Goal: Task Accomplishment & Management: Complete application form

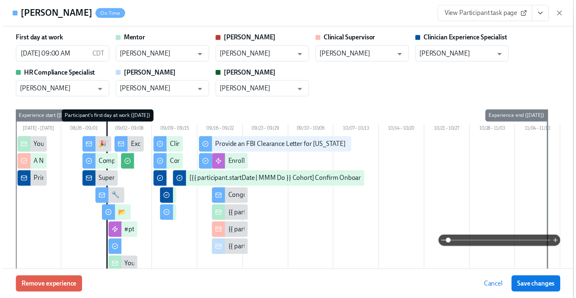
scroll to position [0, 5468]
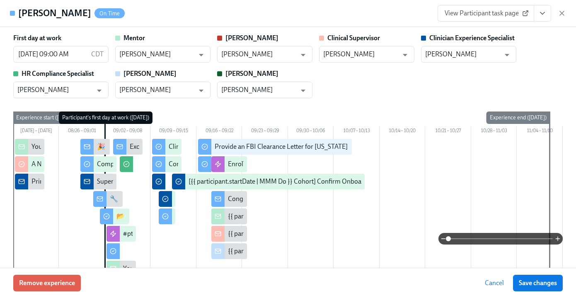
scroll to position [0, 5462]
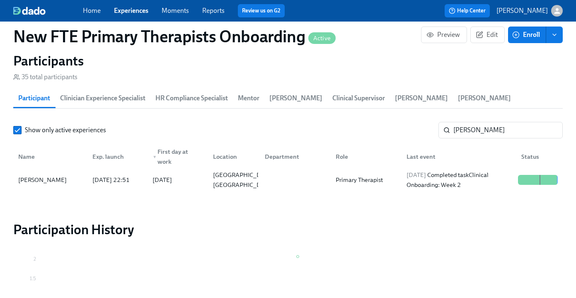
click at [132, 10] on link "Experiences" at bounding box center [131, 11] width 34 height 8
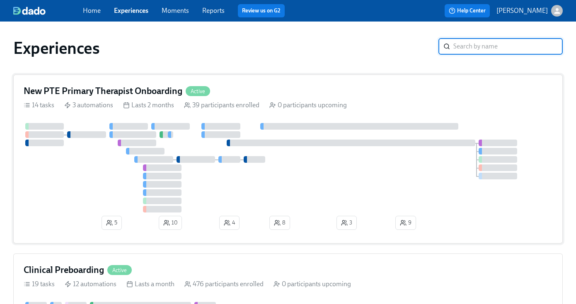
click at [295, 92] on div "New PTE Primary Therapist Onboarding Active" at bounding box center [288, 91] width 529 height 12
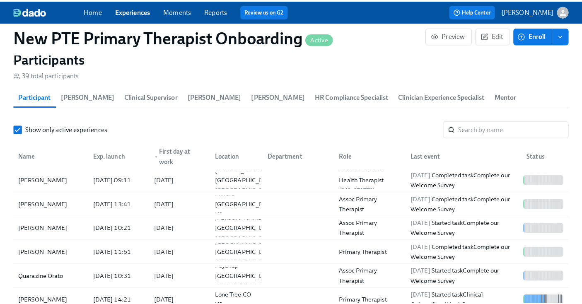
scroll to position [0, 4449]
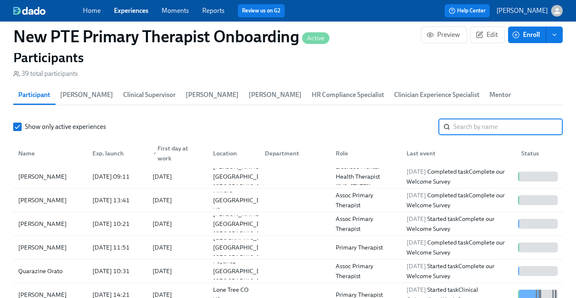
click at [486, 127] on input "search" at bounding box center [507, 127] width 109 height 17
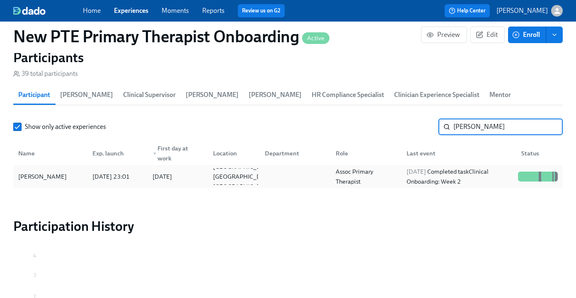
type input "[PERSON_NAME]"
click at [73, 178] on div "[PERSON_NAME]" at bounding box center [50, 176] width 71 height 17
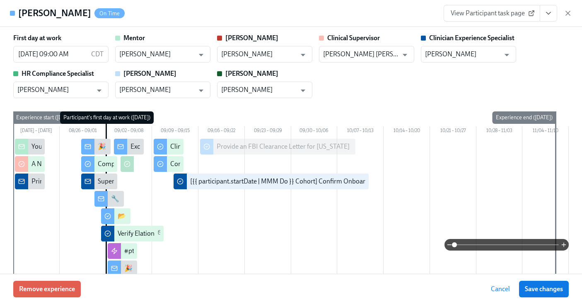
click at [545, 12] on icon "View task page" at bounding box center [549, 13] width 8 height 8
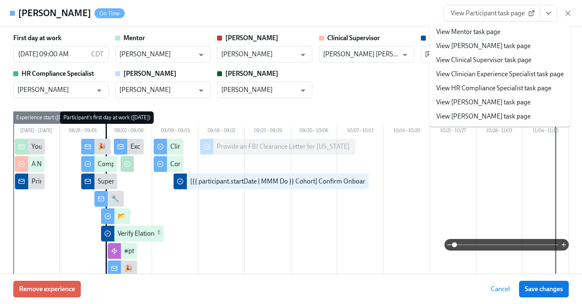
click at [522, 77] on link "View Clinician Experience Specialist task page" at bounding box center [500, 74] width 128 height 9
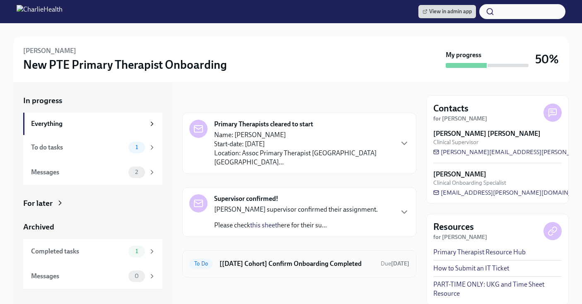
click at [323, 259] on h6 "[[DATE] Cohort] Confirm Onboarding Completed" at bounding box center [297, 263] width 155 height 9
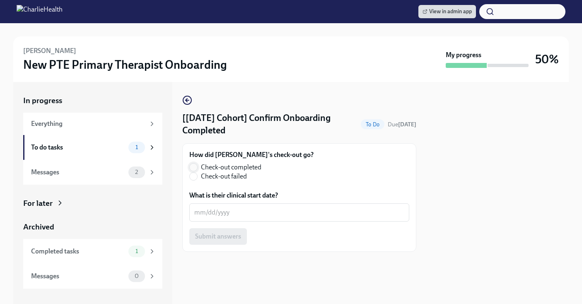
click at [196, 167] on input "Check-out completed" at bounding box center [193, 167] width 7 height 7
radio input "true"
click at [229, 213] on textarea "What is their clinical start date?" at bounding box center [299, 213] width 210 height 10
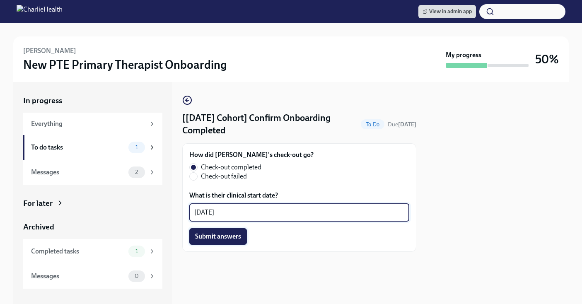
type textarea "[DATE]"
click at [215, 241] on button "Submit answers" at bounding box center [218, 236] width 58 height 17
